Goal: Task Accomplishment & Management: Complete application form

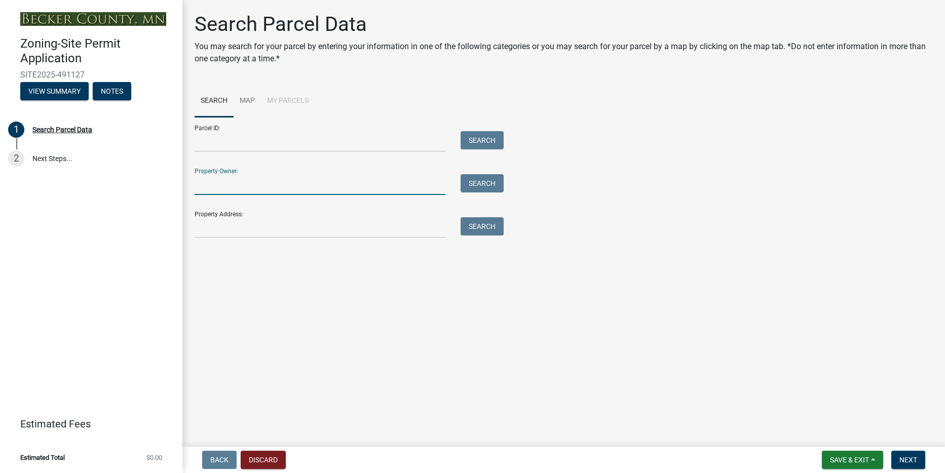
click at [243, 186] on input "Property Owner:" at bounding box center [320, 184] width 251 height 21
type input "[PERSON_NAME]"
click at [485, 178] on button "Search" at bounding box center [482, 183] width 43 height 18
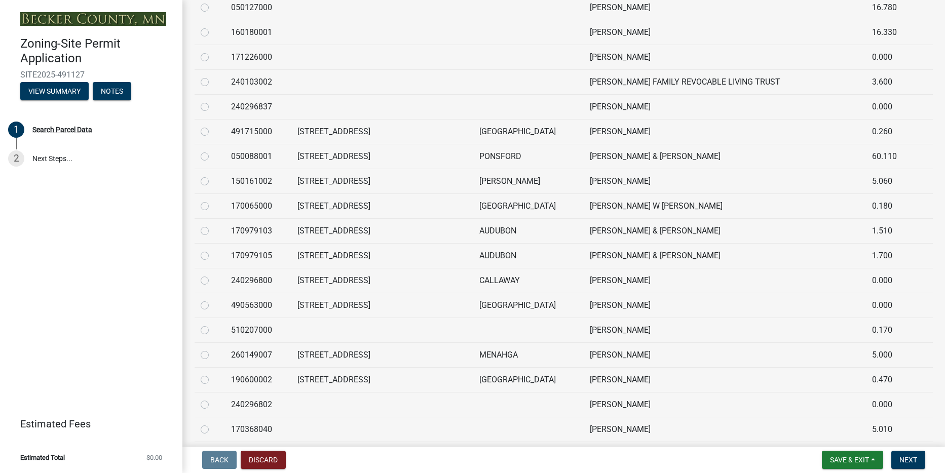
scroll to position [957, 0]
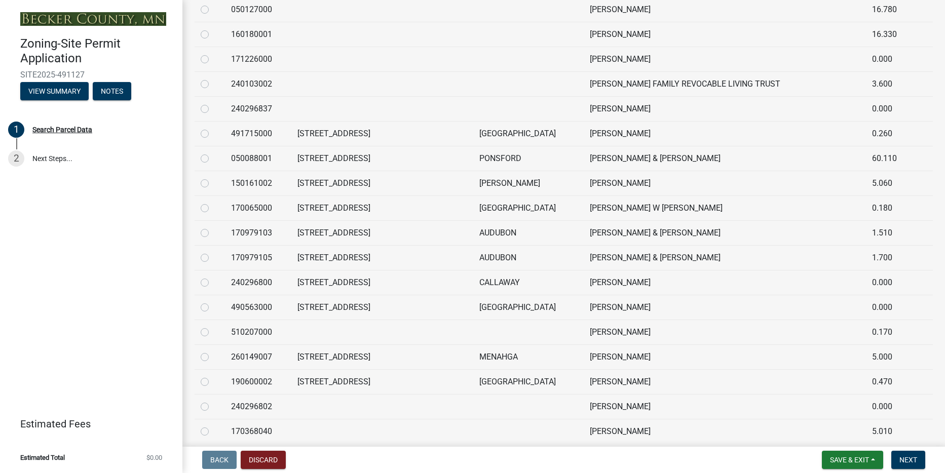
click at [213, 376] on label at bounding box center [213, 376] width 0 height 0
click at [213, 383] on input "radio" at bounding box center [216, 379] width 7 height 7
radio input "true"
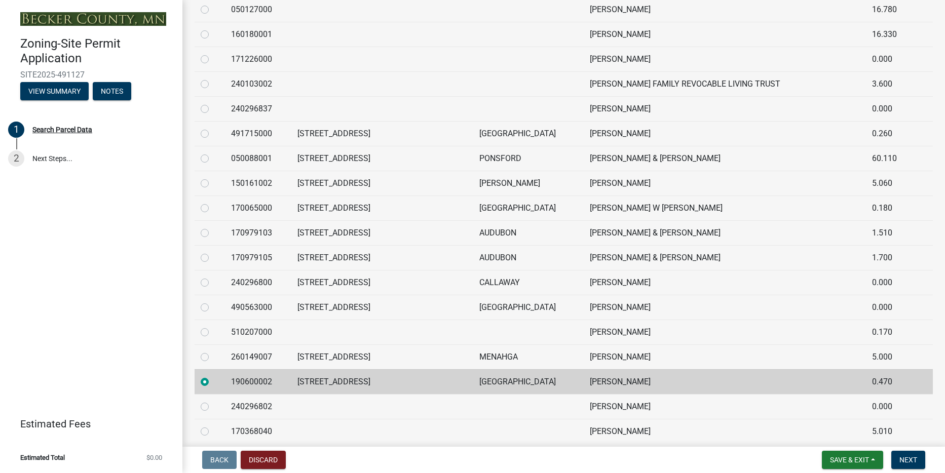
click at [385, 381] on td "[STREET_ADDRESS]" at bounding box center [382, 381] width 182 height 25
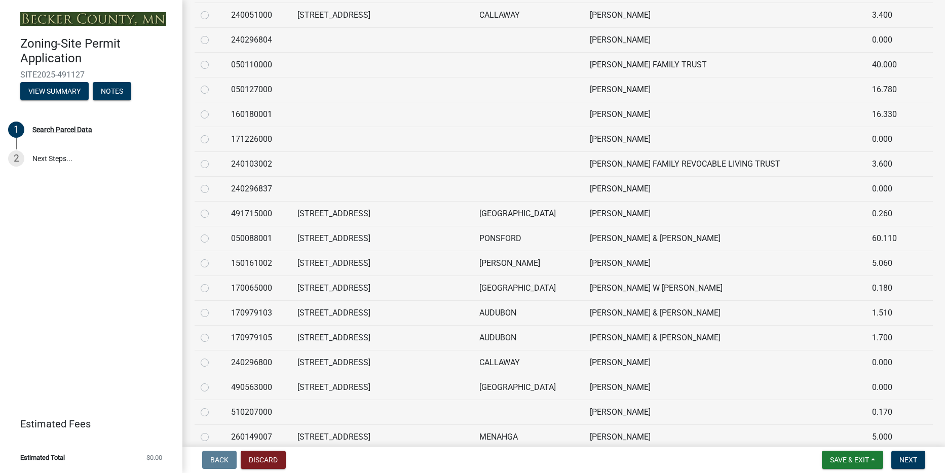
scroll to position [881, 0]
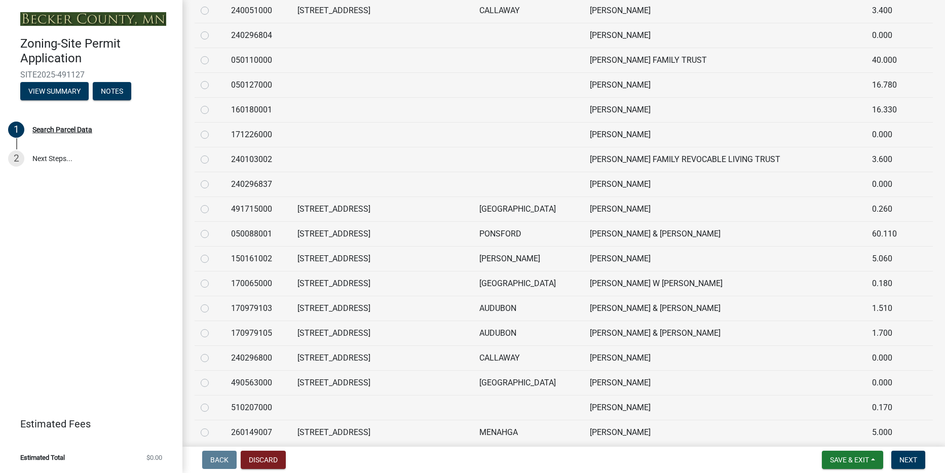
click at [207, 289] on div at bounding box center [210, 284] width 18 height 12
click at [213, 278] on label at bounding box center [213, 278] width 0 height 0
click at [213, 282] on input "radio" at bounding box center [216, 281] width 7 height 7
radio input "true"
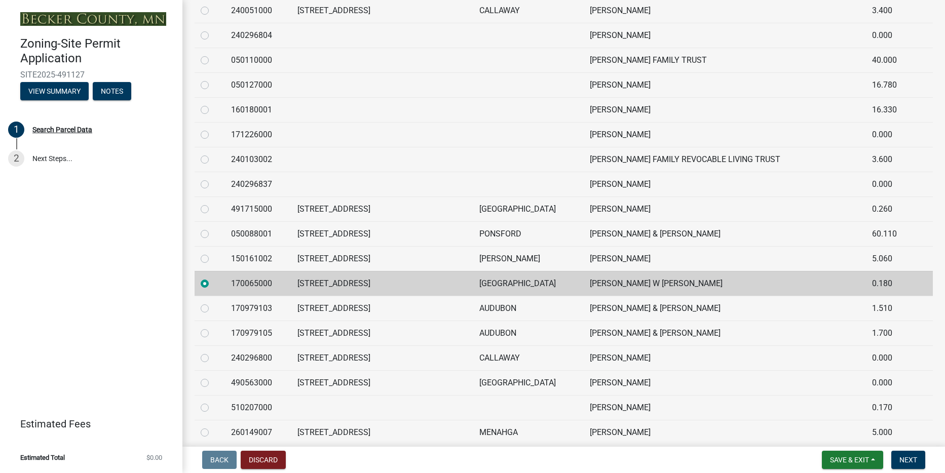
click at [384, 283] on td "[STREET_ADDRESS]" at bounding box center [382, 283] width 182 height 25
click at [782, 286] on td "[PERSON_NAME] W [PERSON_NAME]" at bounding box center [725, 283] width 282 height 25
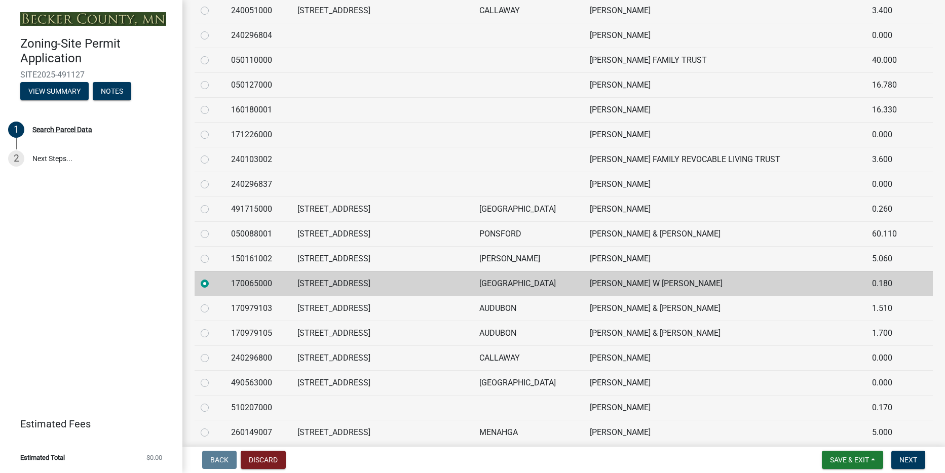
click at [782, 286] on td "[PERSON_NAME] W [PERSON_NAME]" at bounding box center [725, 283] width 282 height 25
click at [915, 469] on button "Next" at bounding box center [908, 460] width 34 height 18
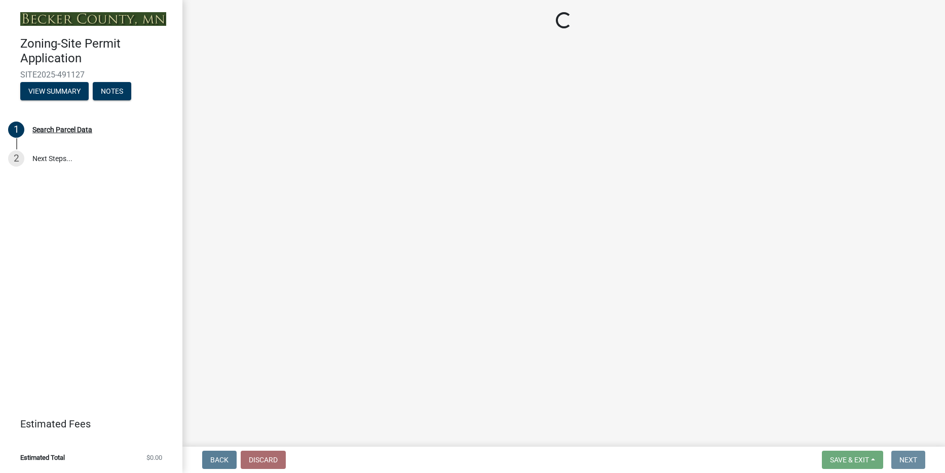
scroll to position [0, 0]
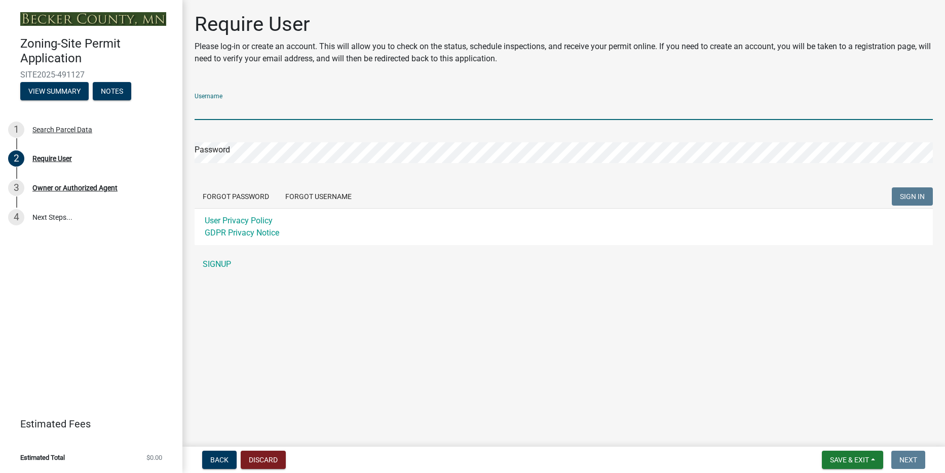
click at [314, 107] on input "Username" at bounding box center [564, 109] width 738 height 21
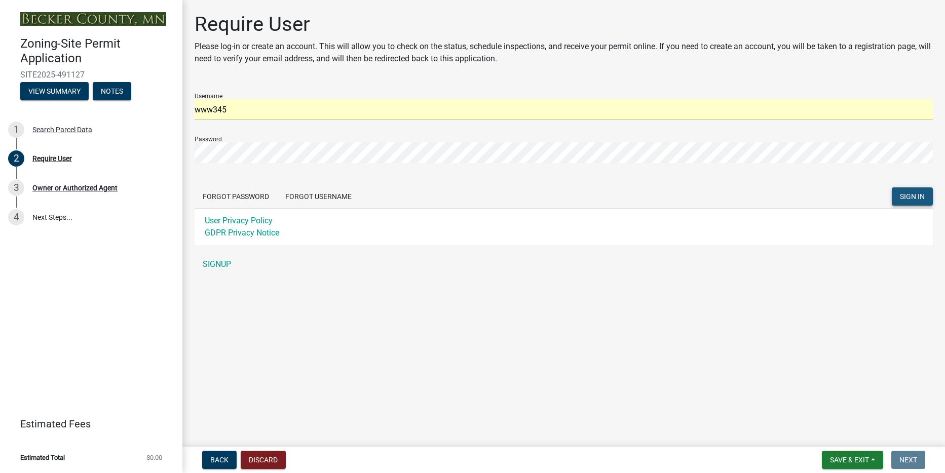
click at [925, 197] on button "SIGN IN" at bounding box center [912, 196] width 41 height 18
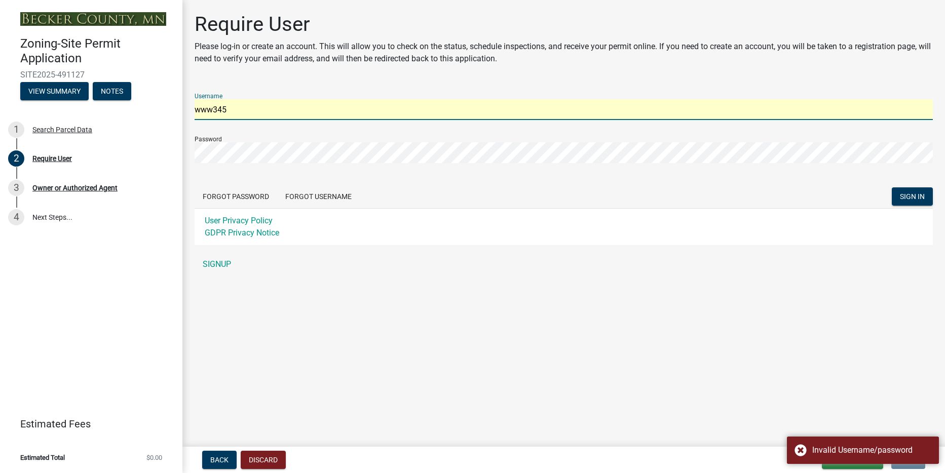
click at [343, 107] on input "www345" at bounding box center [564, 109] width 738 height 21
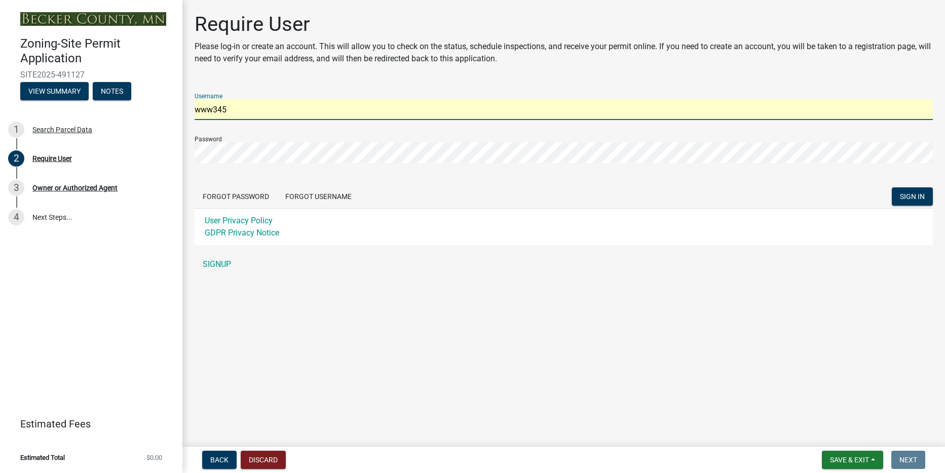
drag, startPoint x: 247, startPoint y: 108, endPoint x: 156, endPoint y: 100, distance: 92.1
click at [145, 99] on div "Zoning-Site Permit Application SITE2025-491127 View Summary Notes 1 Search Parc…" at bounding box center [472, 236] width 945 height 473
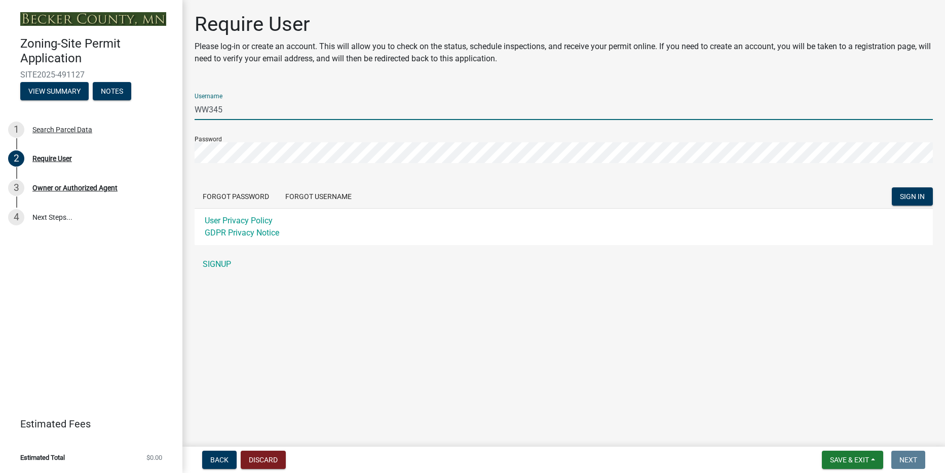
type input "WW345"
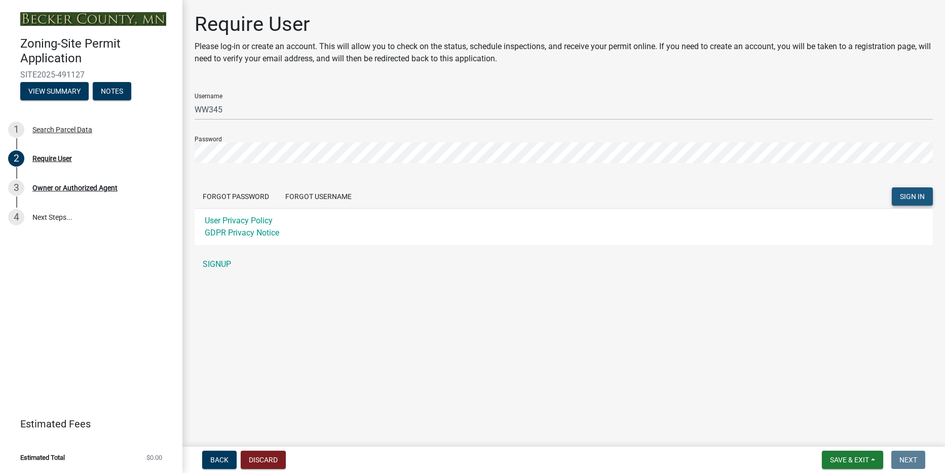
click at [908, 199] on span "SIGN IN" at bounding box center [912, 197] width 25 height 8
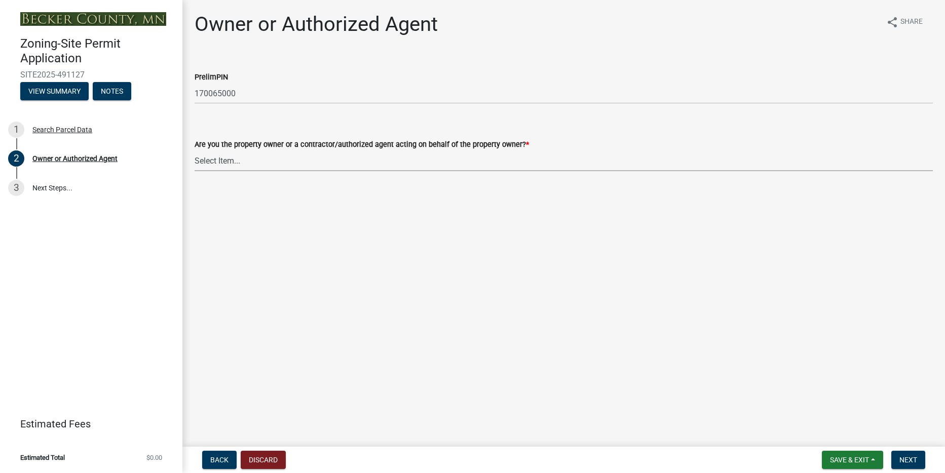
click at [290, 161] on select "Select Item... Property Owner Authorized Agent" at bounding box center [564, 160] width 738 height 21
click at [195, 150] on select "Select Item... Property Owner Authorized Agent" at bounding box center [564, 160] width 738 height 21
select select "3c674549-ed69-405f-b795-9fa3f7d47d9d"
click at [902, 456] on span "Next" at bounding box center [908, 460] width 18 height 8
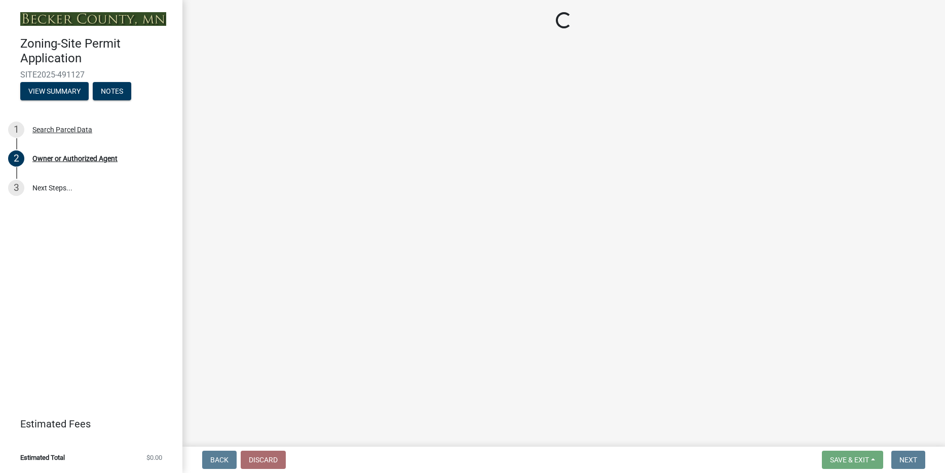
select select "2da4ad59-79e4-4897-a878-b9bb9cb10a27"
select select "9bce286e-d536-49ff-bab3-4b7d67f0814c"
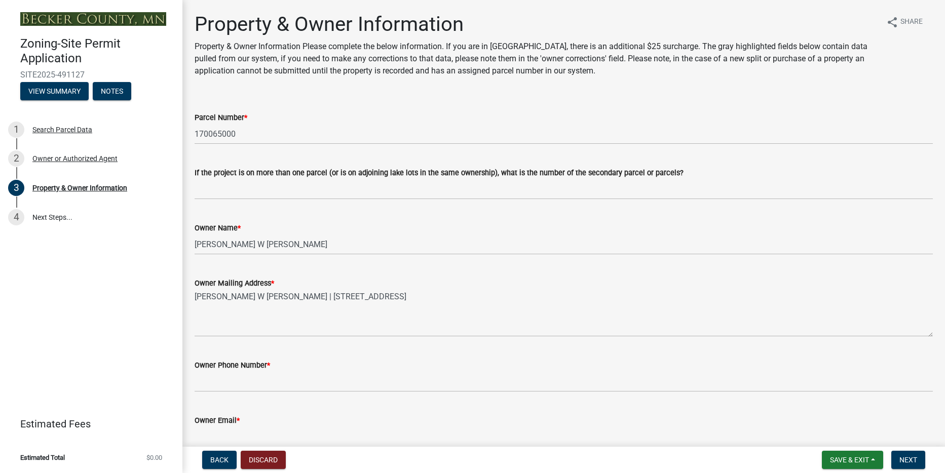
scroll to position [13, 0]
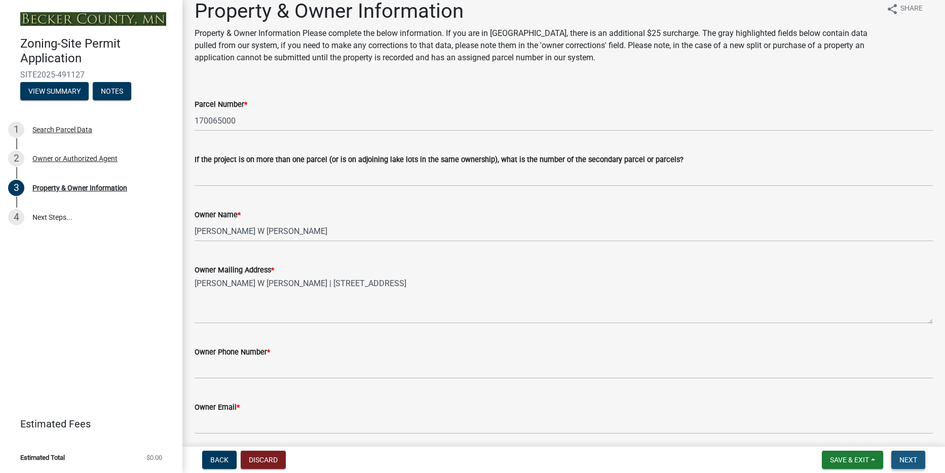
click at [901, 458] on span "Next" at bounding box center [908, 460] width 18 height 8
click at [912, 458] on span "Next" at bounding box center [908, 460] width 18 height 8
click at [87, 220] on link "4 Next Steps..." at bounding box center [91, 217] width 182 height 29
click at [85, 188] on div "Property & Owner Information" at bounding box center [79, 187] width 95 height 7
click at [70, 151] on div "2 Owner or Authorized Agent" at bounding box center [87, 158] width 158 height 16
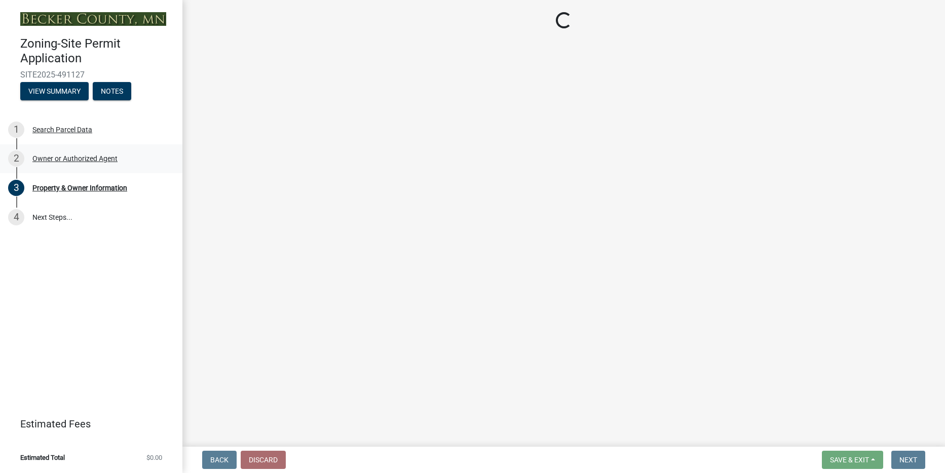
scroll to position [0, 0]
select select "3c674549-ed69-405f-b795-9fa3f7d47d9d"
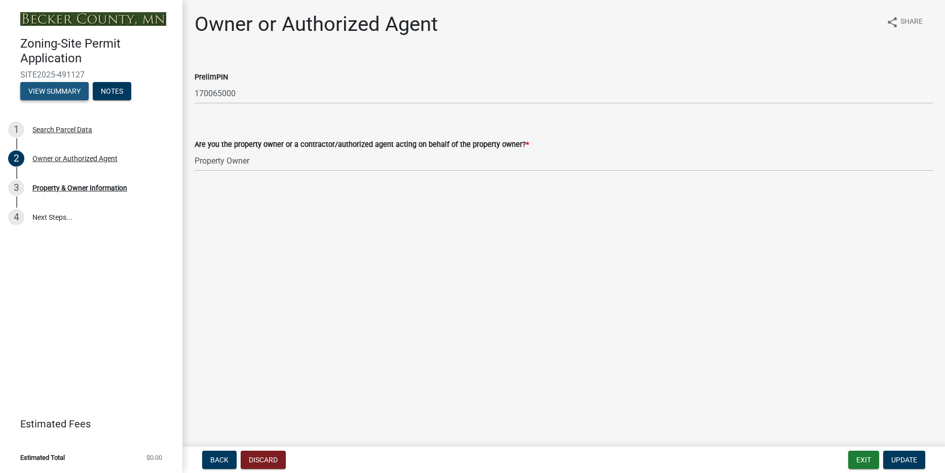
click at [65, 93] on button "View Summary" at bounding box center [54, 91] width 68 height 18
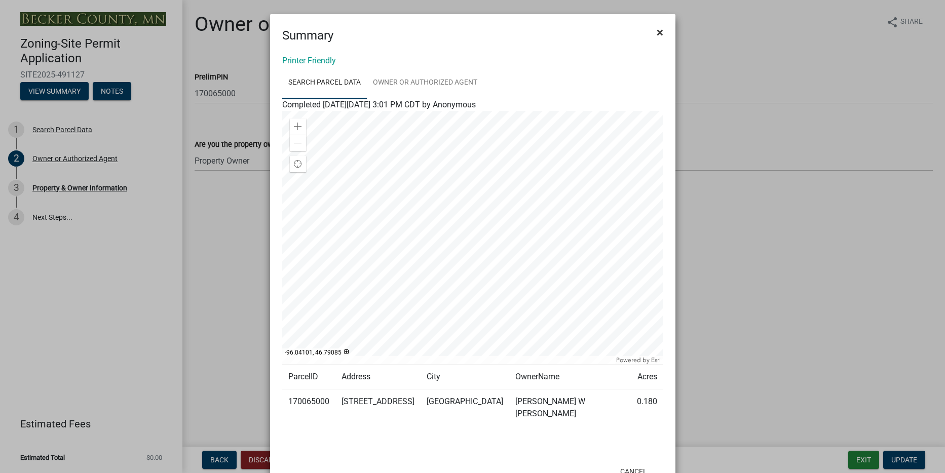
click at [657, 30] on span "×" at bounding box center [660, 32] width 7 height 14
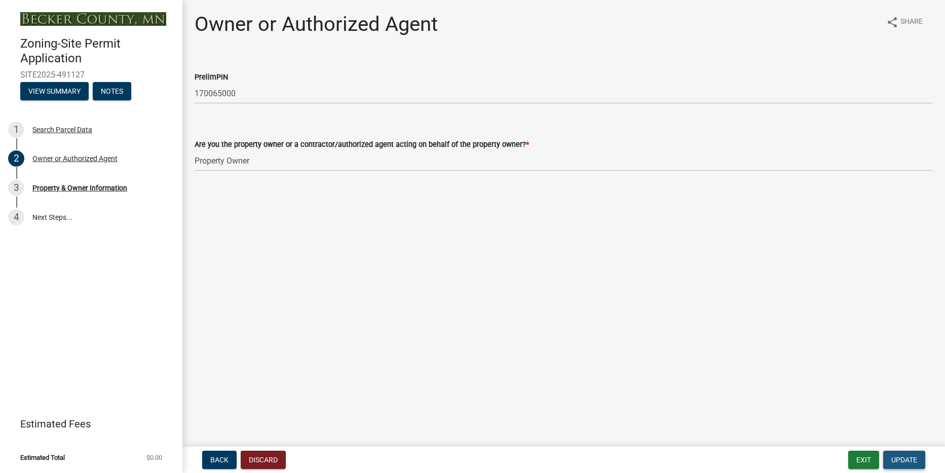
click at [903, 460] on span "Update" at bounding box center [904, 460] width 26 height 8
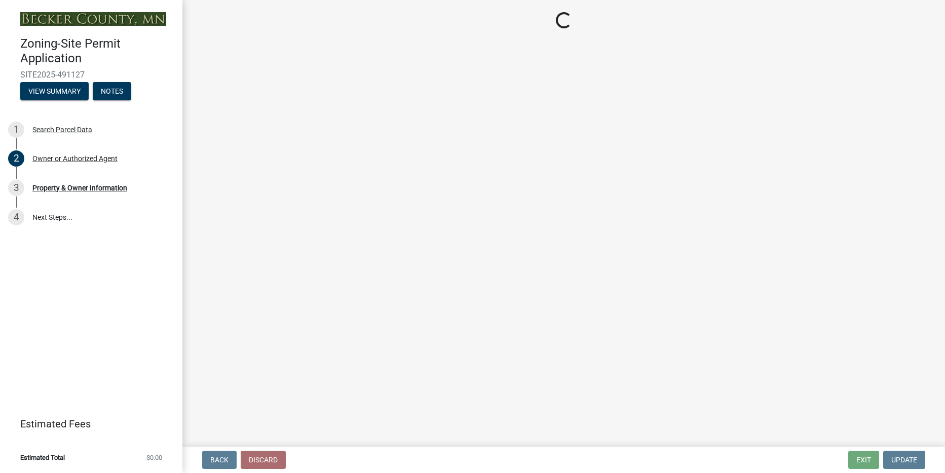
select select "2da4ad59-79e4-4897-a878-b9bb9cb10a27"
select select "9bce286e-d536-49ff-bab3-4b7d67f0814c"
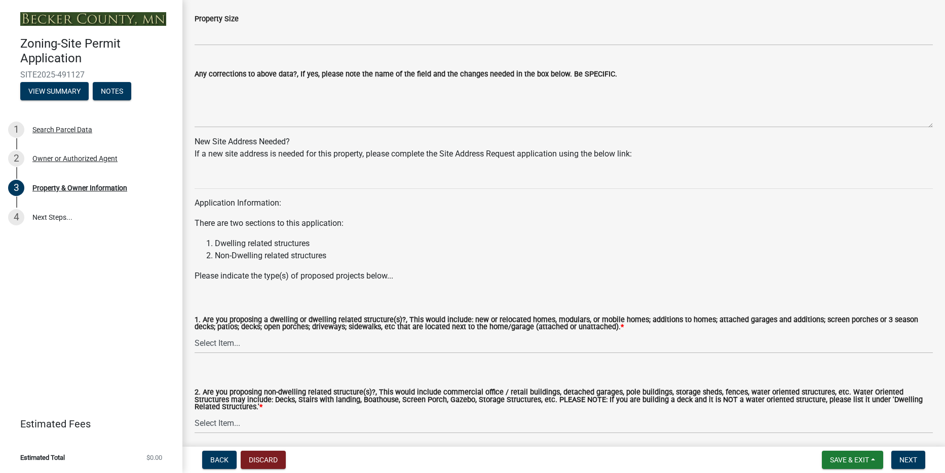
scroll to position [903, 0]
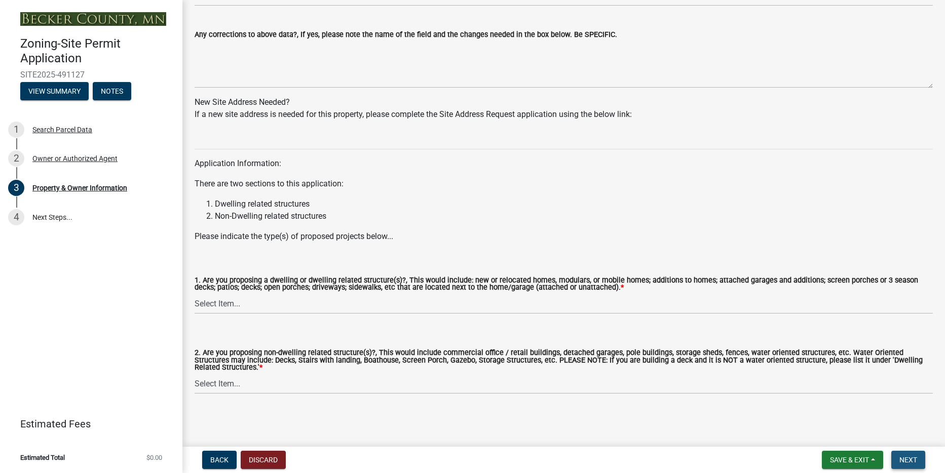
click at [908, 457] on span "Next" at bounding box center [908, 460] width 18 height 8
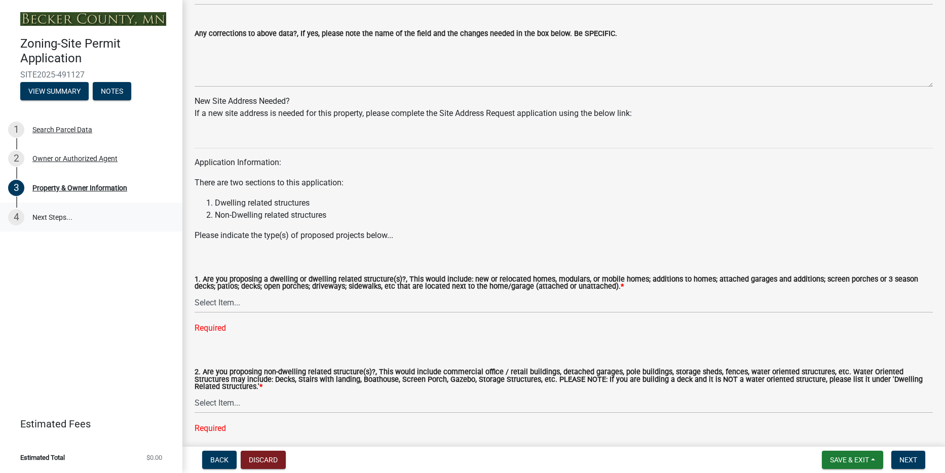
click at [38, 218] on link "4 Next Steps..." at bounding box center [91, 217] width 182 height 29
click at [66, 89] on button "View Summary" at bounding box center [54, 91] width 68 height 18
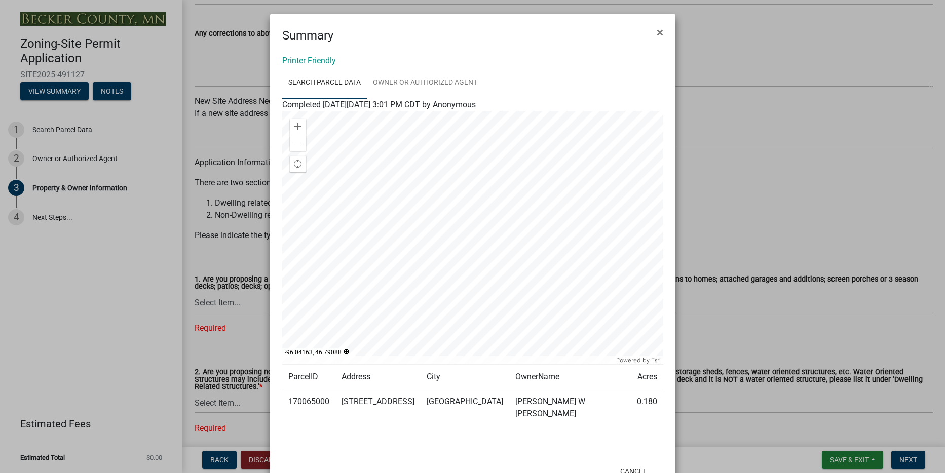
click at [593, 49] on div "Printer Friendly Search Parcel Data Owner or Authorized Agent Completed [DATE][…" at bounding box center [472, 252] width 405 height 414
click at [657, 33] on span "×" at bounding box center [660, 32] width 7 height 14
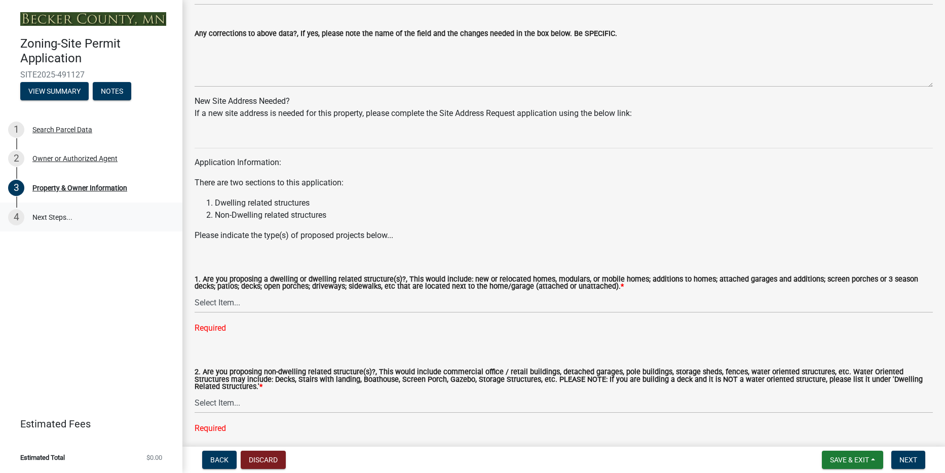
click at [36, 219] on link "4 Next Steps..." at bounding box center [91, 217] width 182 height 29
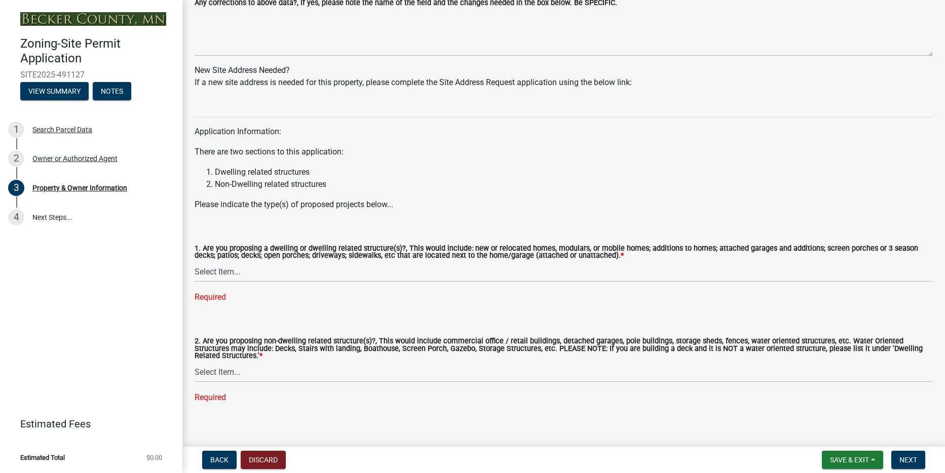
scroll to position [968, 0]
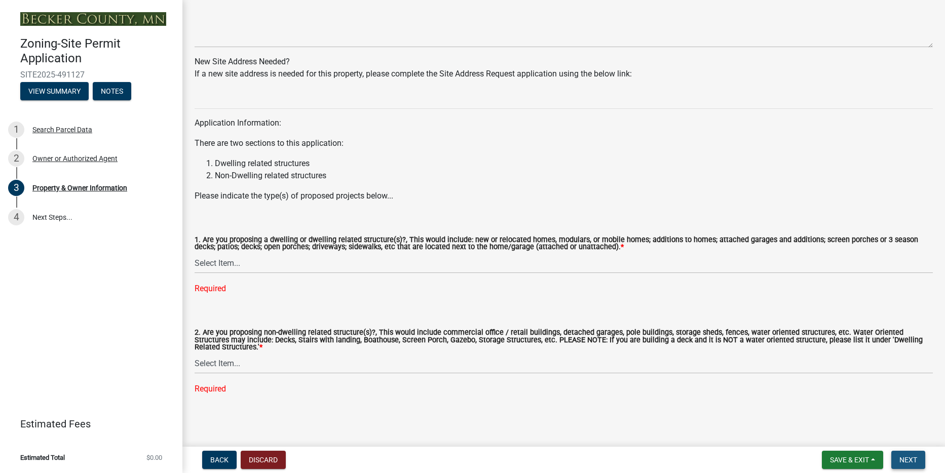
click at [910, 465] on button "Next" at bounding box center [908, 460] width 34 height 18
click at [111, 96] on button "Notes" at bounding box center [112, 91] width 39 height 18
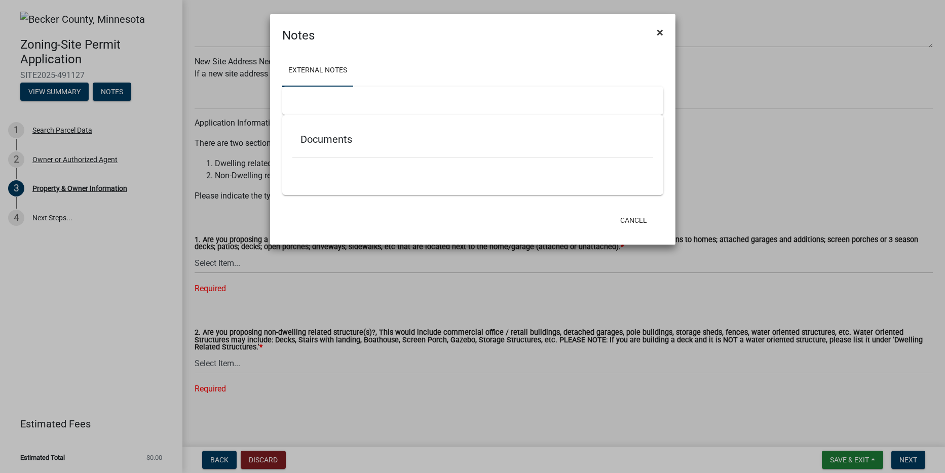
click at [663, 32] on button "×" at bounding box center [660, 32] width 23 height 28
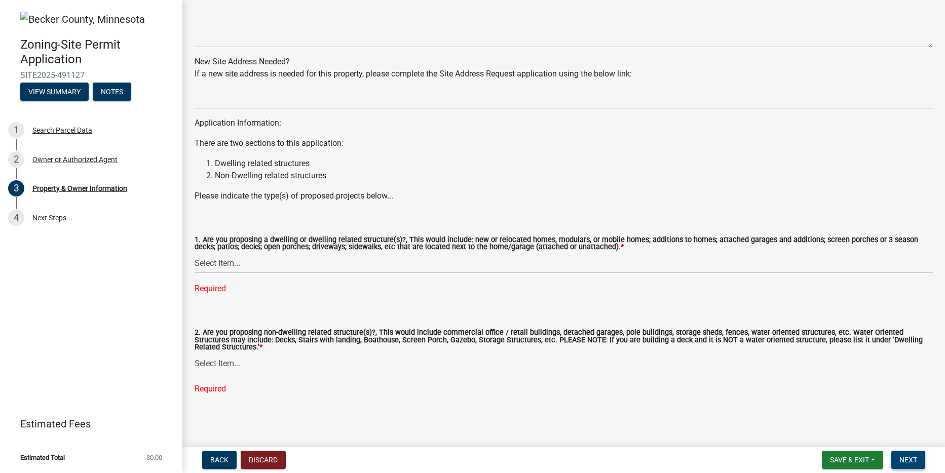
click at [917, 462] on span "Next" at bounding box center [908, 460] width 18 height 8
click at [108, 94] on button "Notes" at bounding box center [112, 92] width 39 height 18
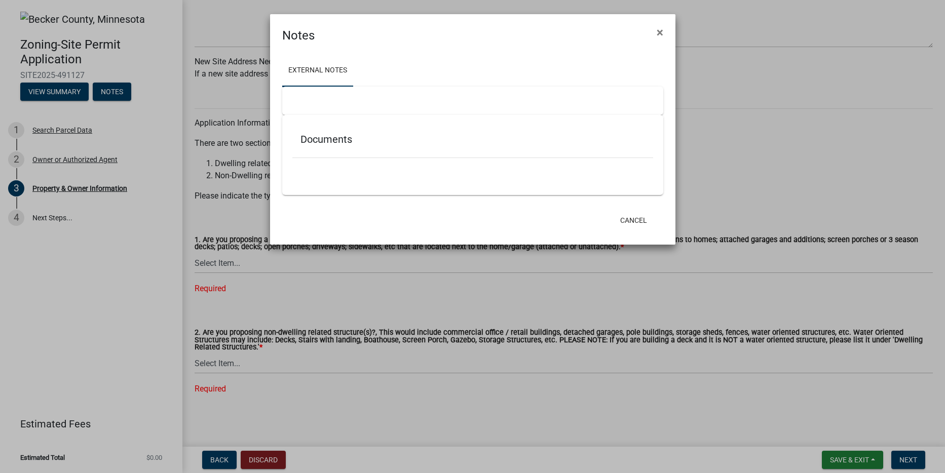
click at [66, 96] on ngb-modal-window "Notes × External Notes Documents Cancel" at bounding box center [472, 236] width 945 height 473
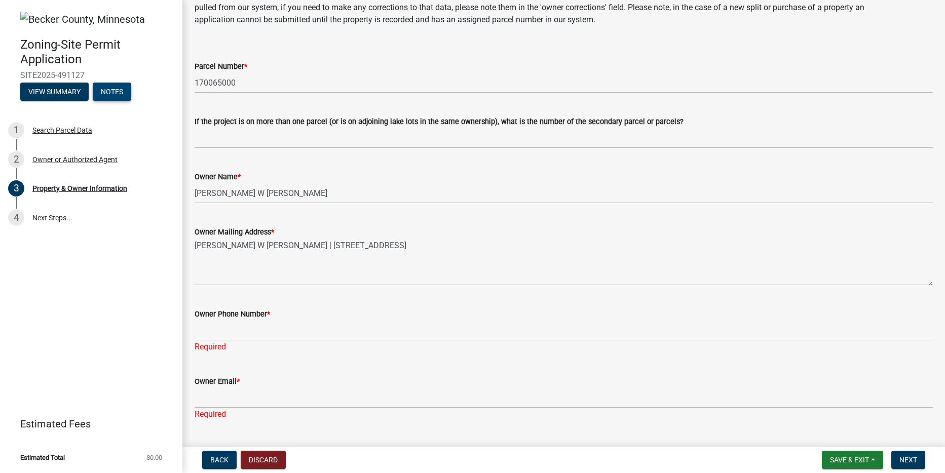
scroll to position [0, 0]
